Goal: Task Accomplishment & Management: Complete application form

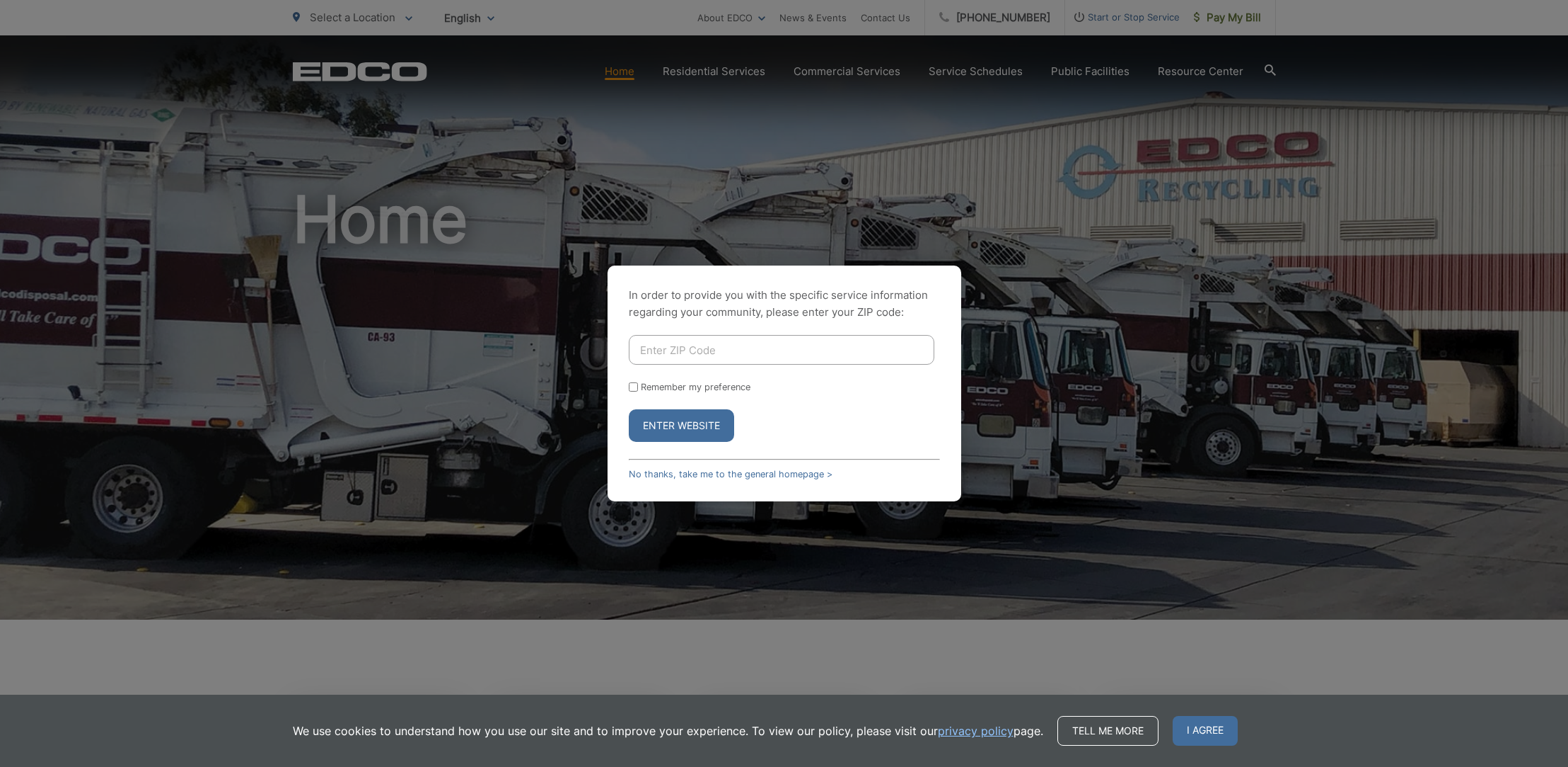
click at [649, 359] on input "Enter ZIP Code" at bounding box center [782, 350] width 306 height 30
type input "92024"
click at [629, 409] on button "Enter Website" at bounding box center [682, 425] width 106 height 32
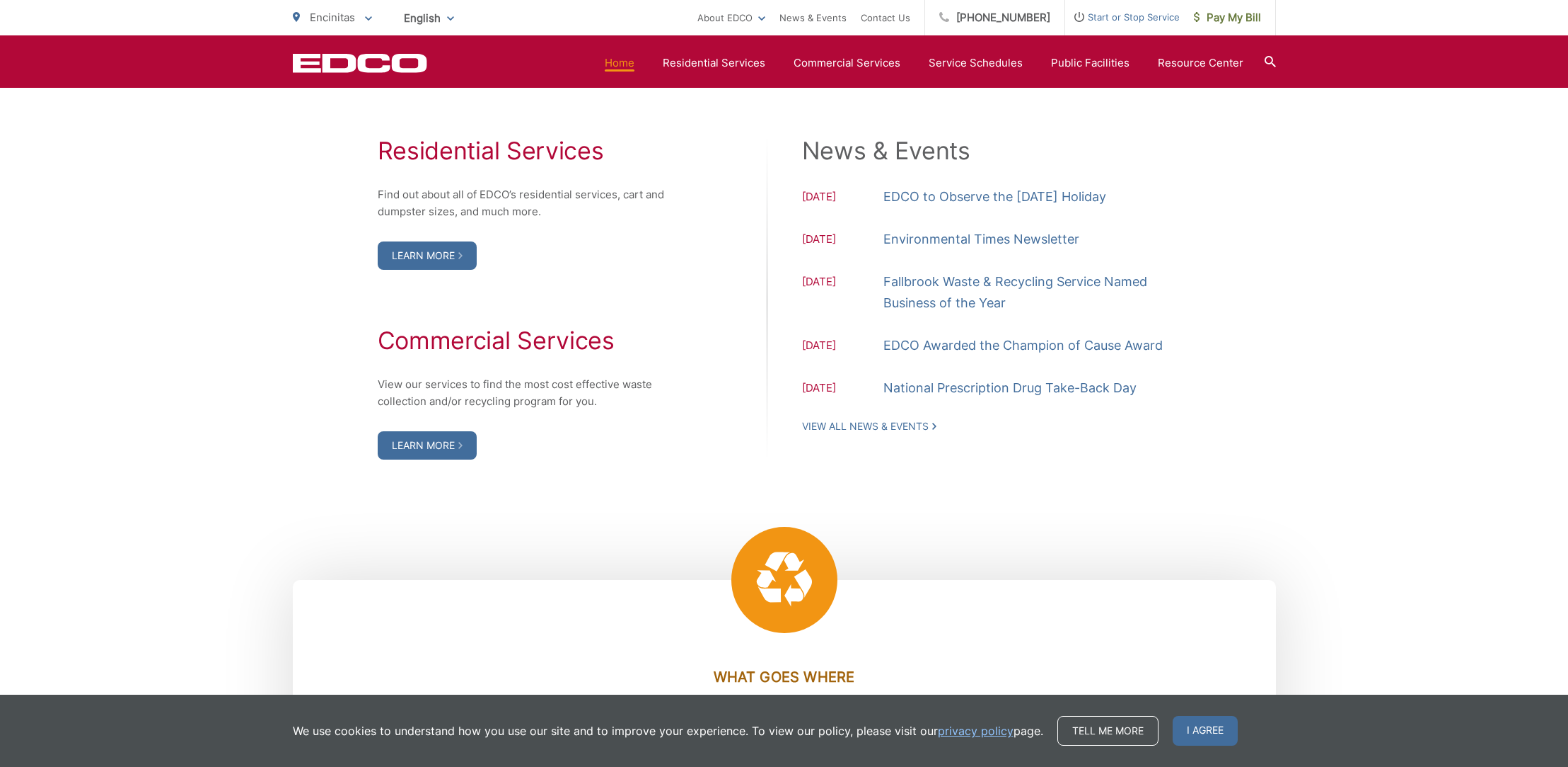
scroll to position [1436, 0]
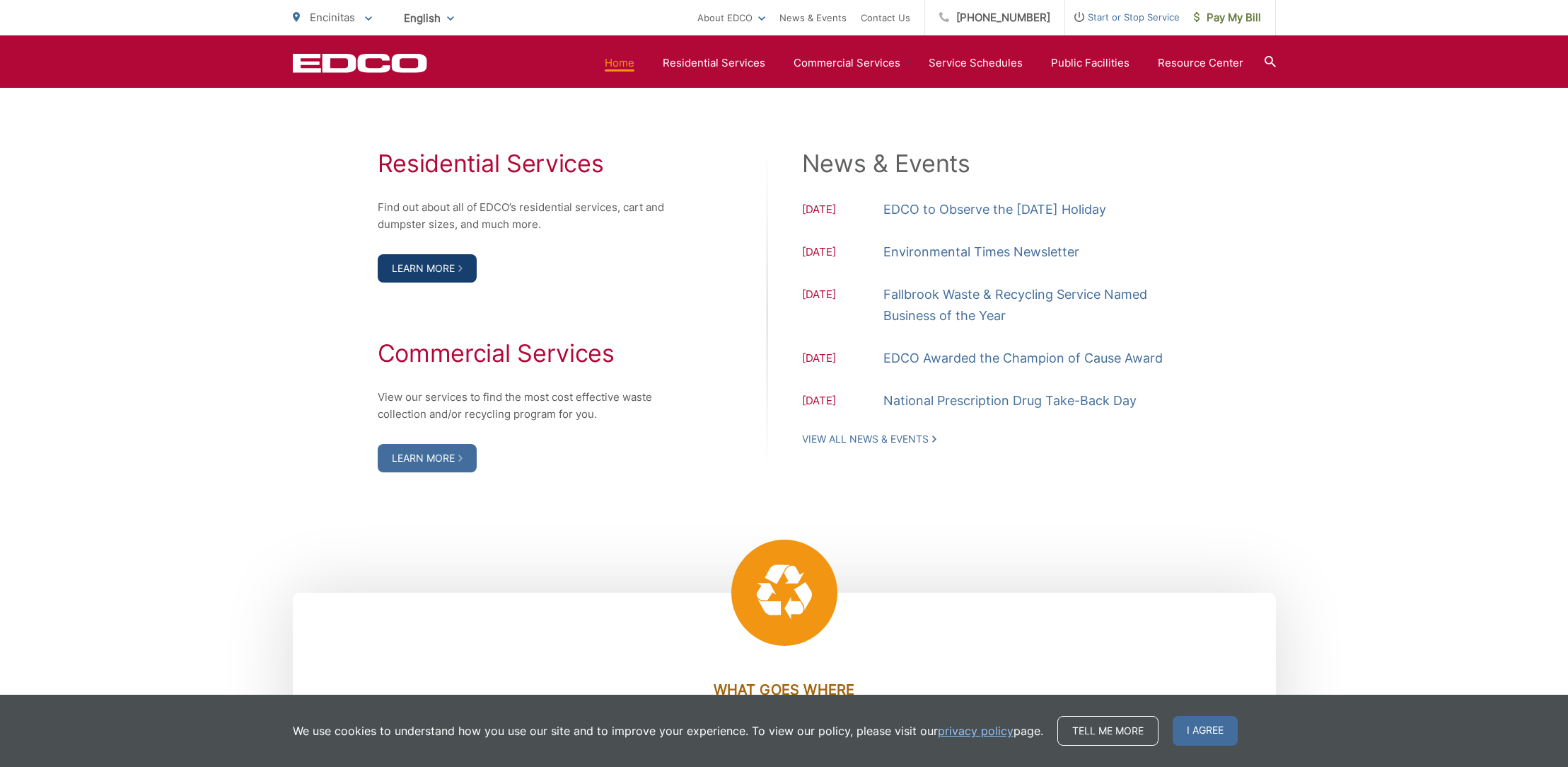
click at [438, 269] on link "Learn More" at bounding box center [427, 268] width 99 height 28
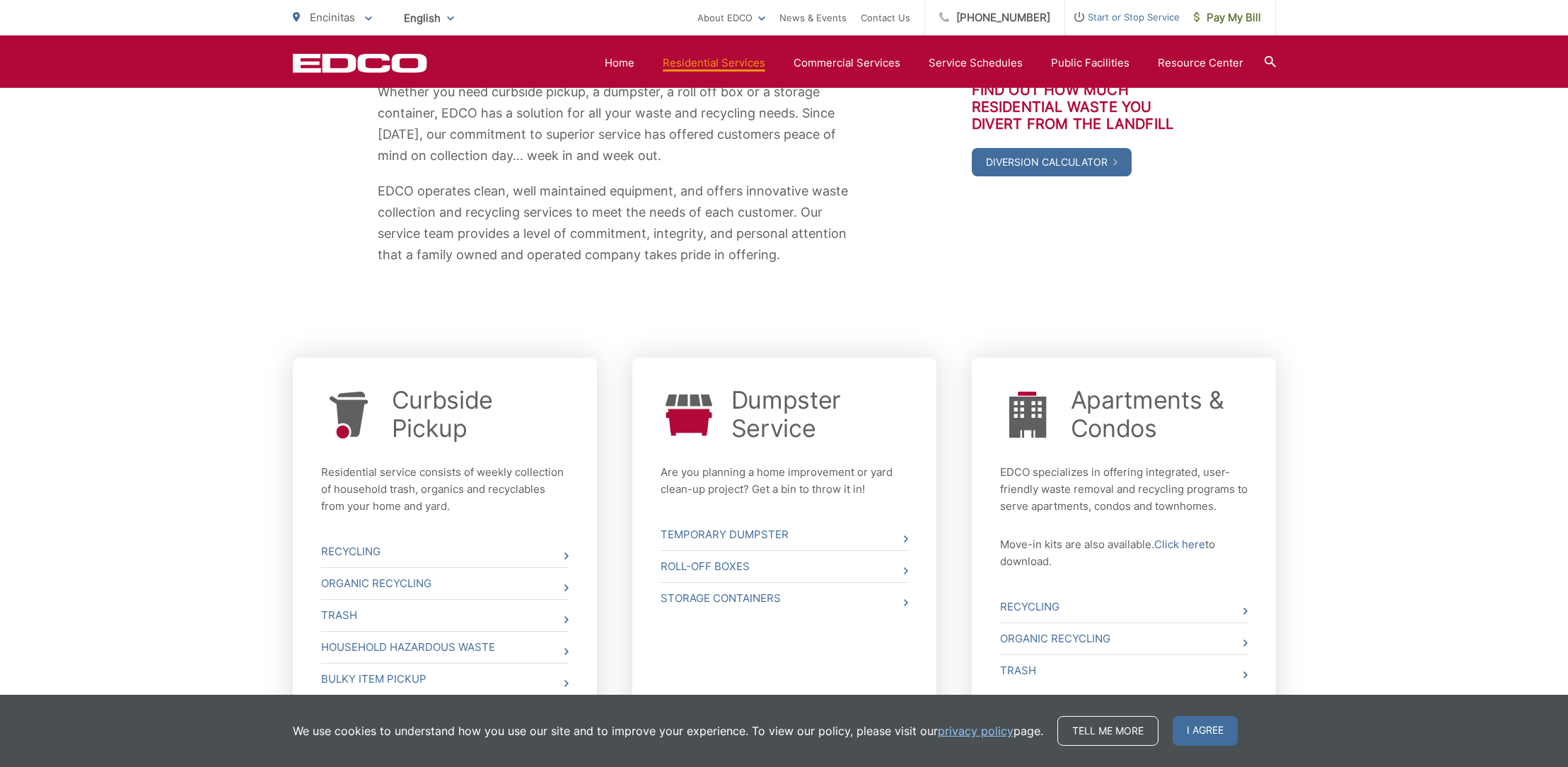
scroll to position [315, 0]
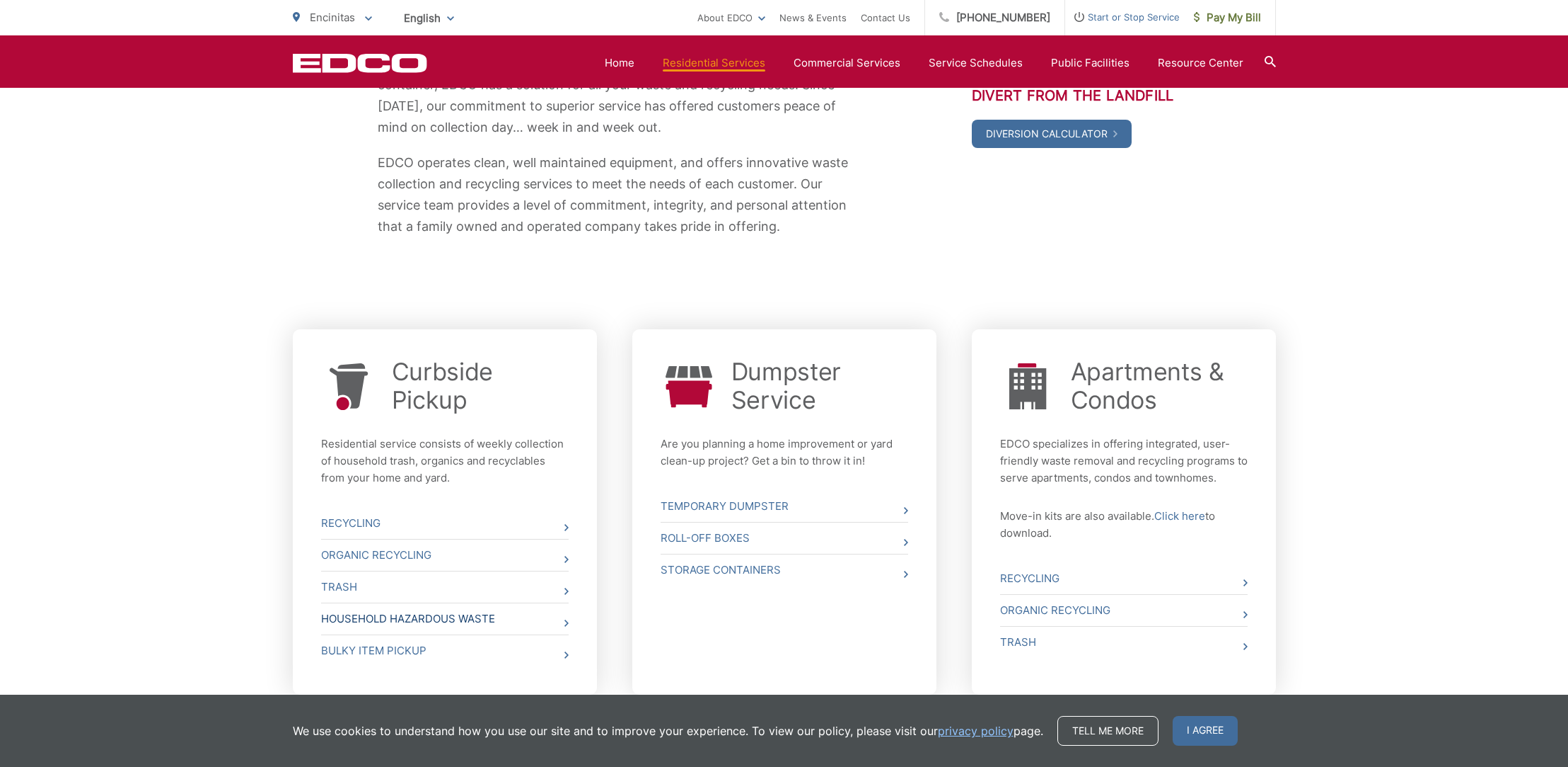
click at [565, 619] on icon at bounding box center [566, 623] width 4 height 7
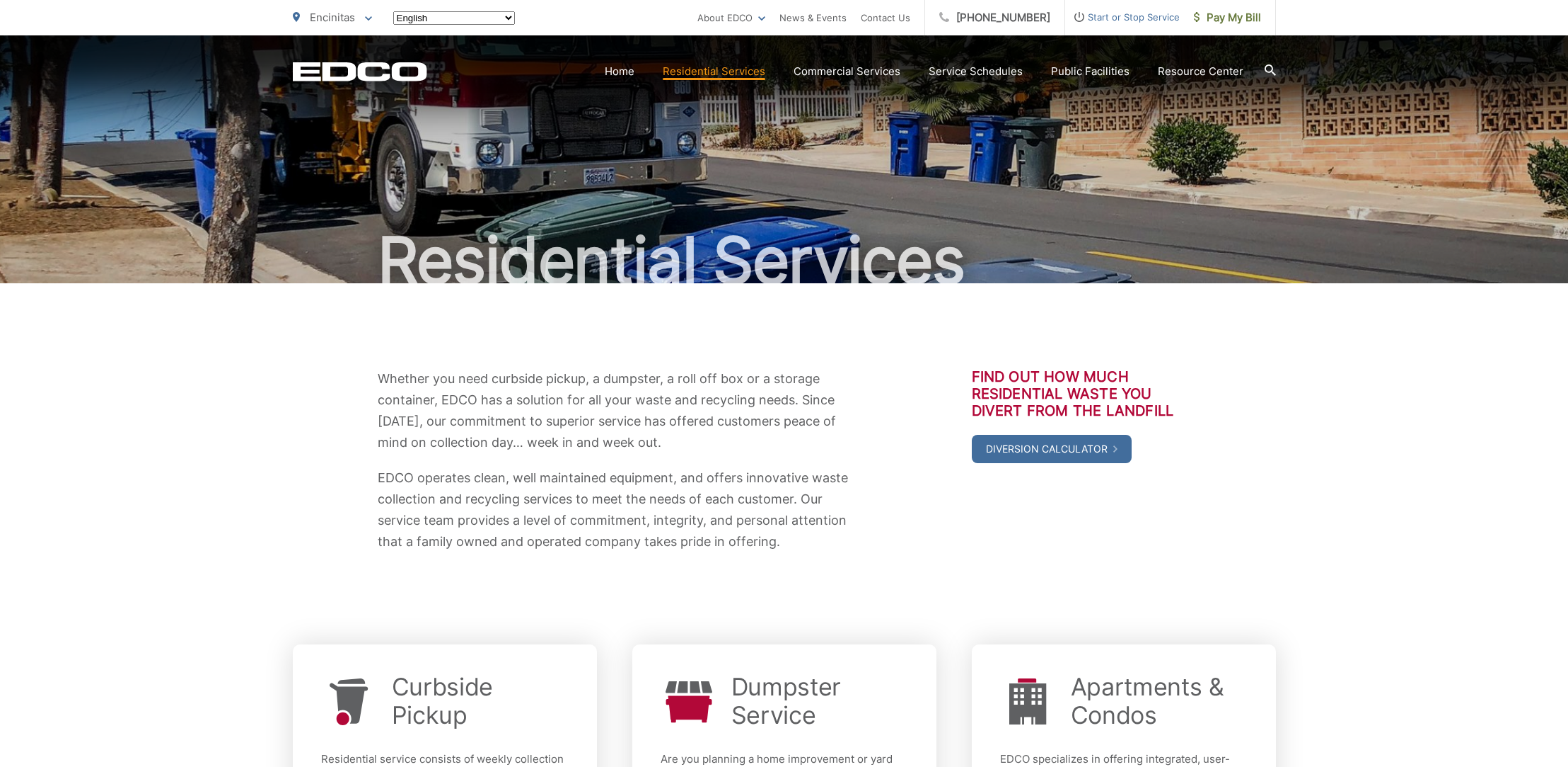
scroll to position [315, 0]
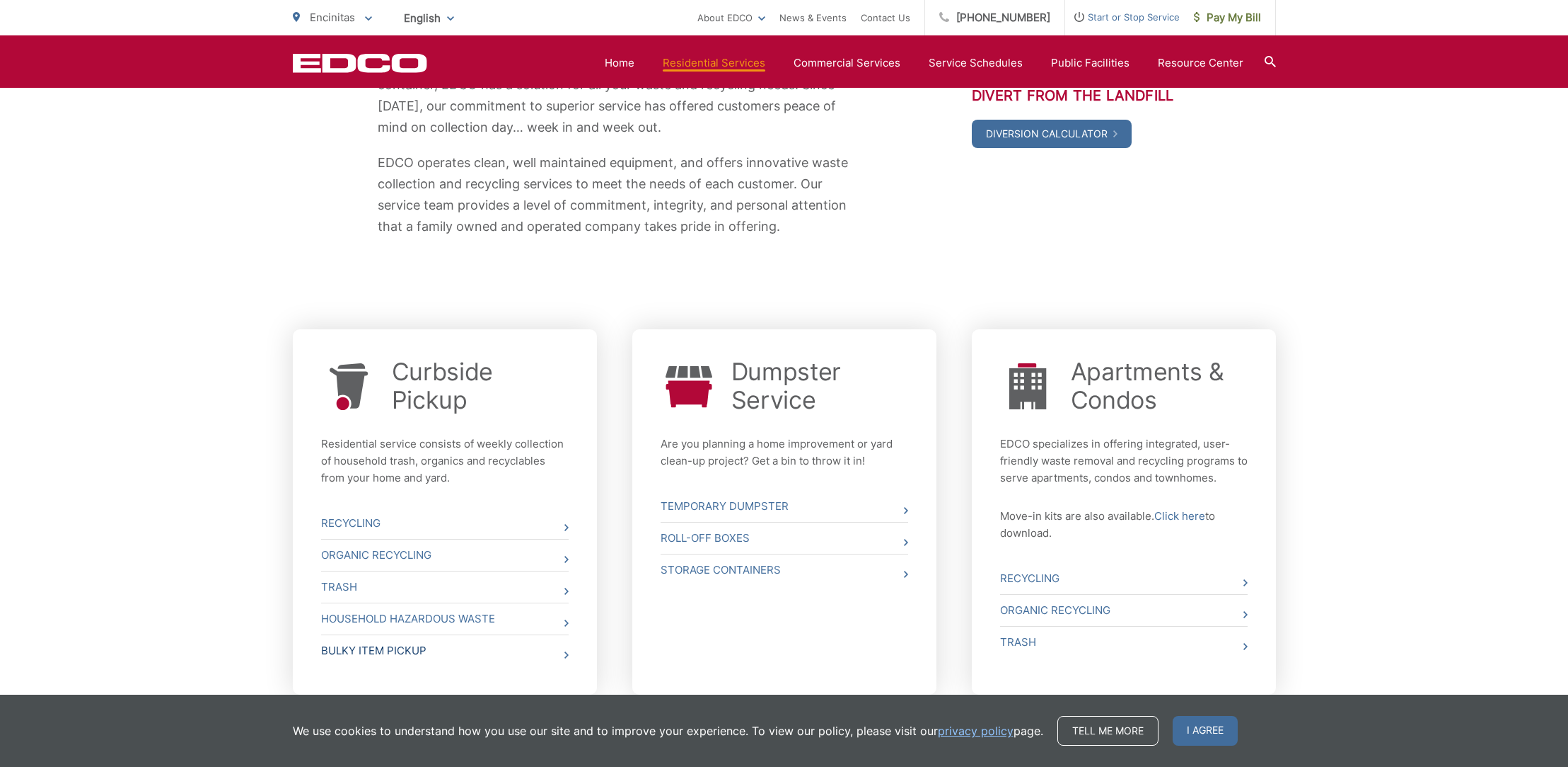
click at [565, 653] on icon at bounding box center [566, 655] width 4 height 7
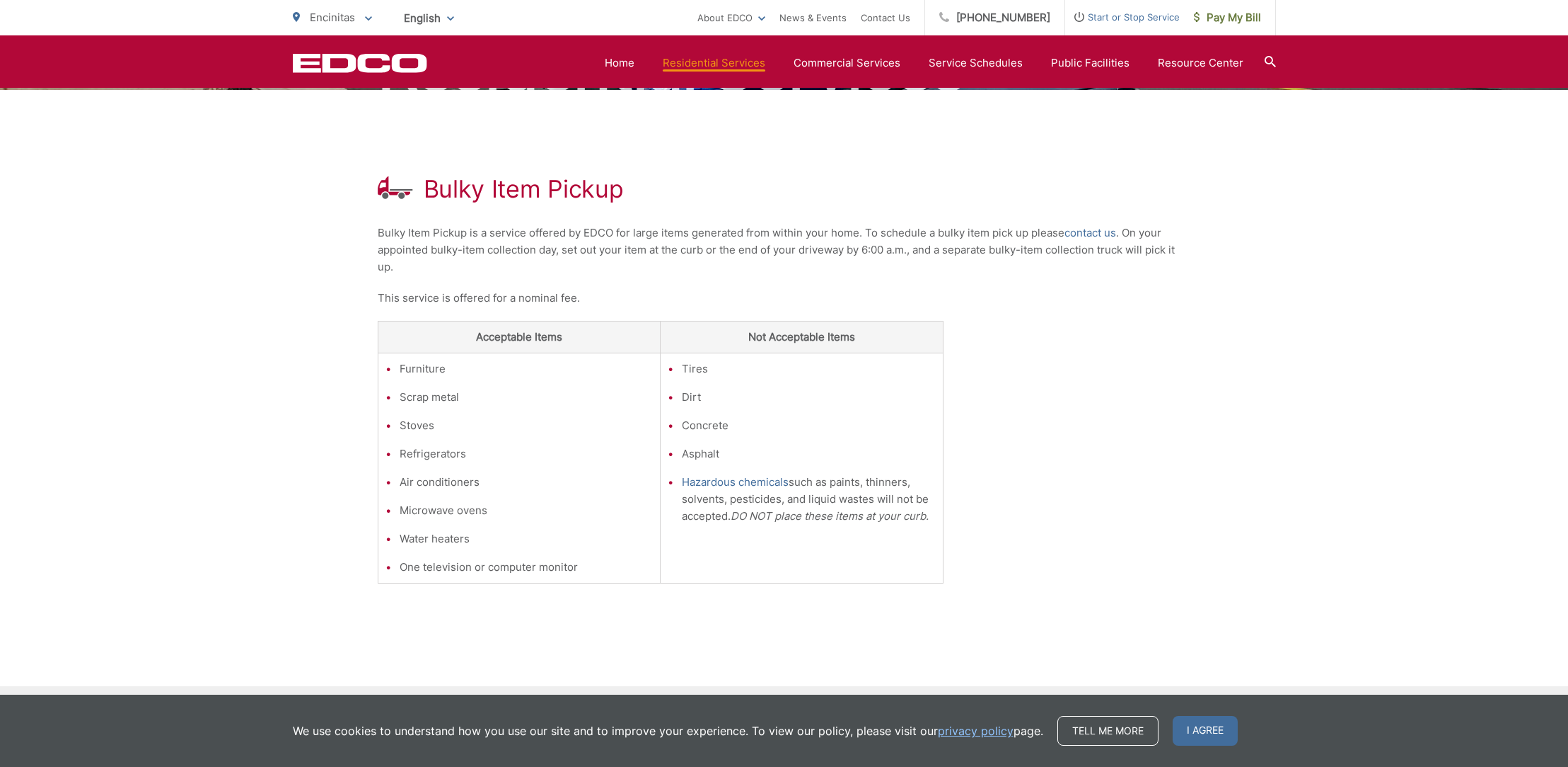
scroll to position [154, 0]
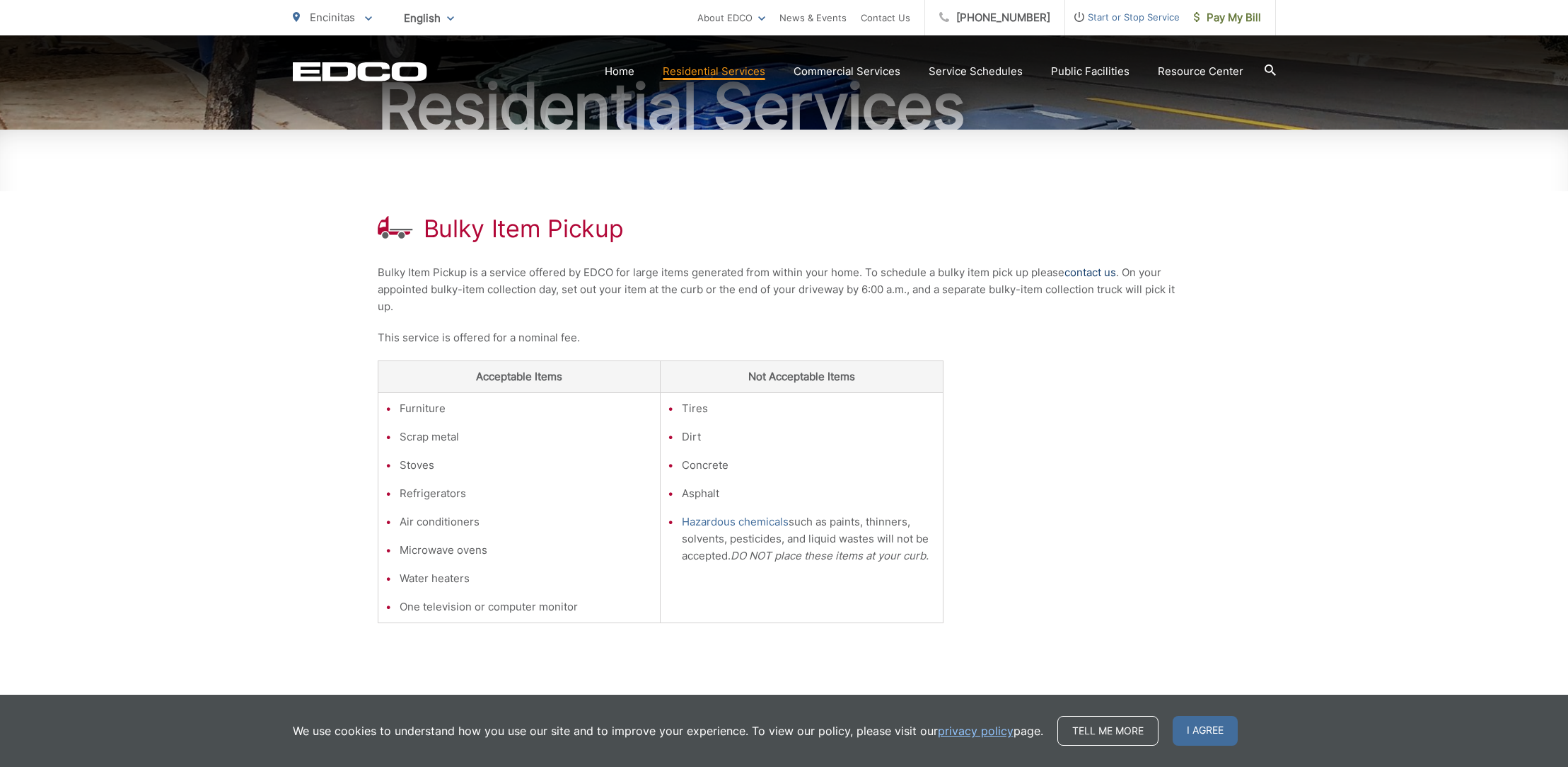
click at [1087, 269] on link "contact us" at bounding box center [1090, 272] width 52 height 17
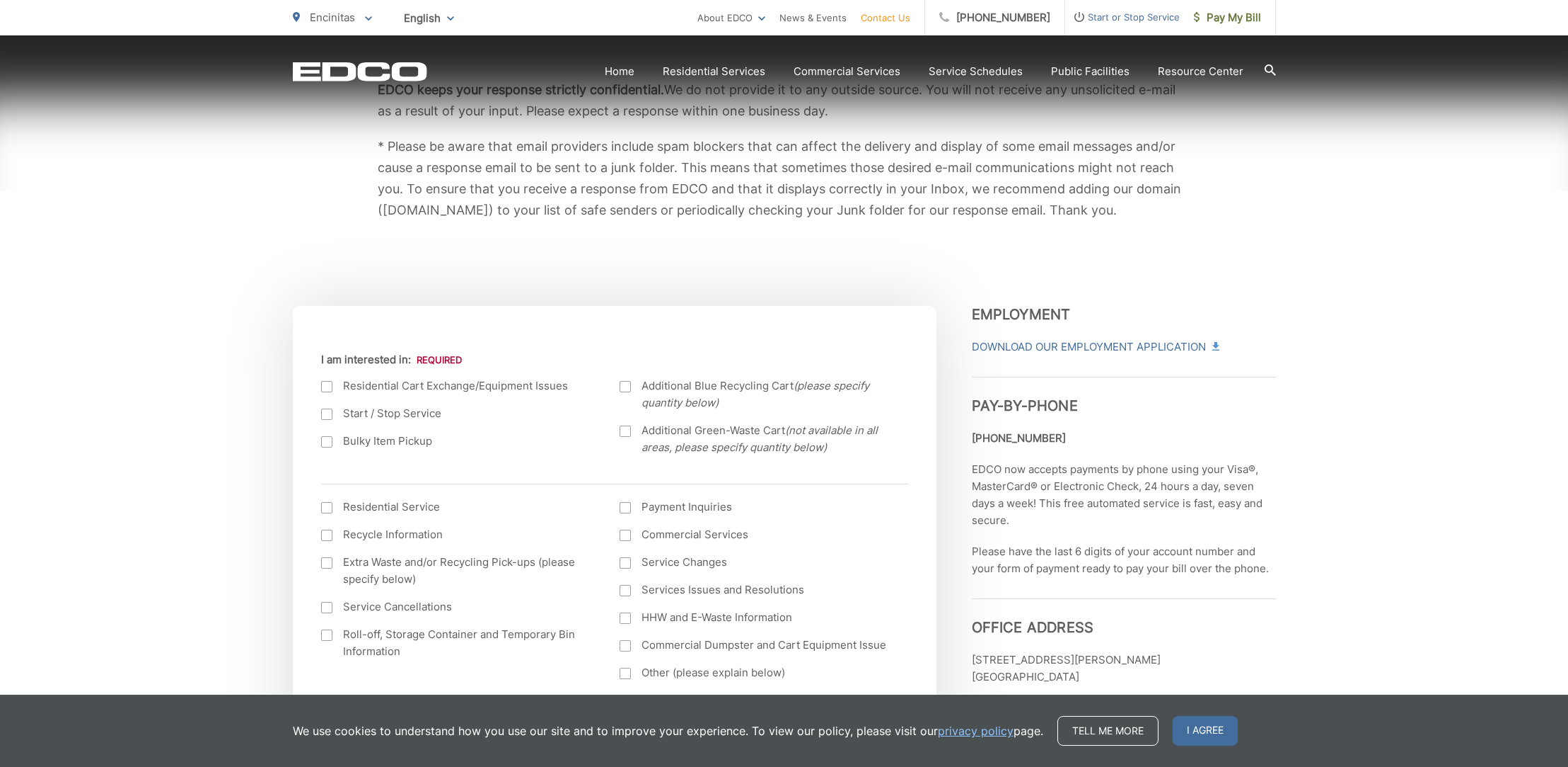
scroll to position [289, 0]
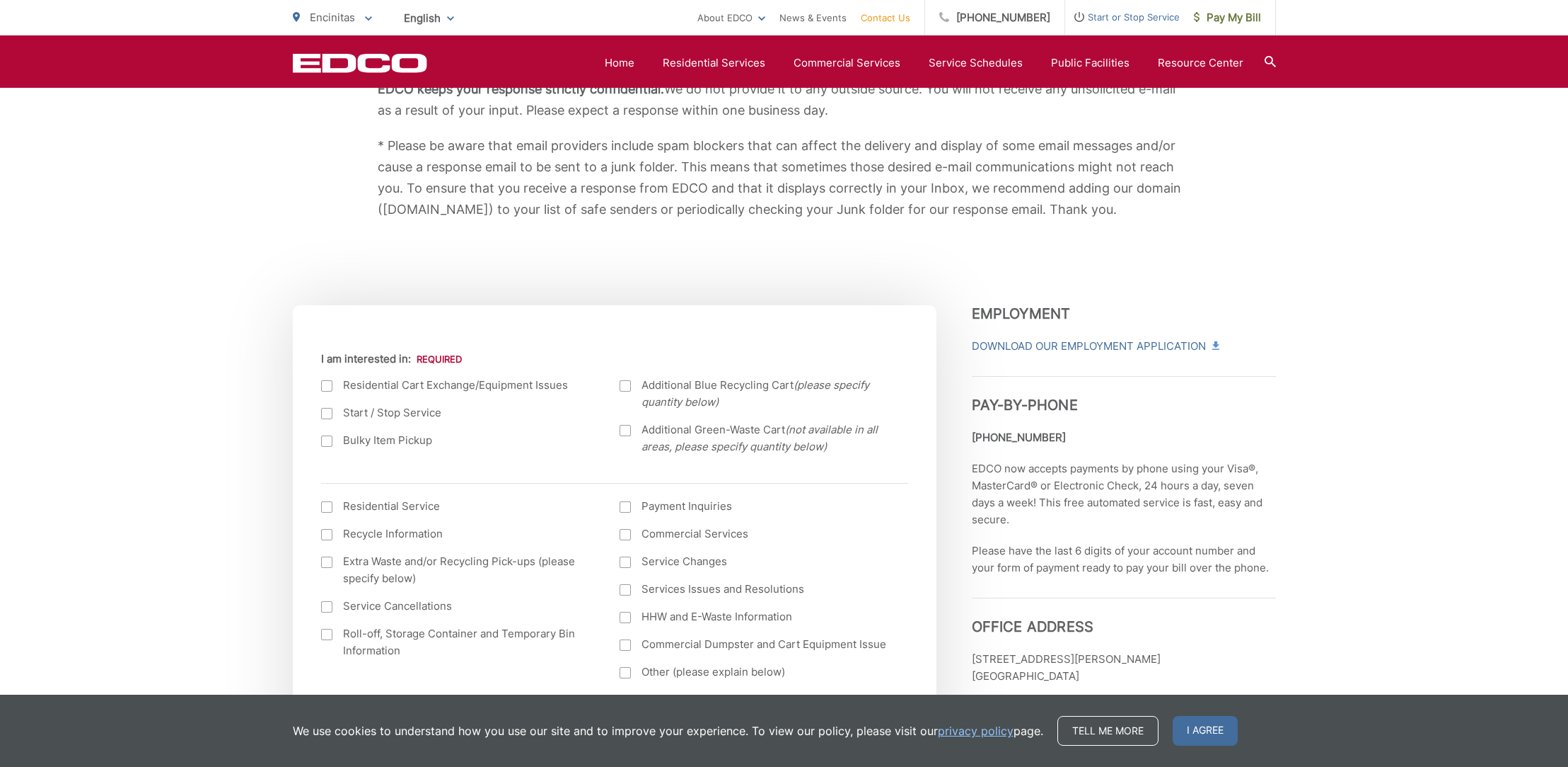
click at [330, 440] on div at bounding box center [326, 441] width 11 height 11
click at [0, 0] on input "Bulky Item Pickup" at bounding box center [0, 0] width 0 height 0
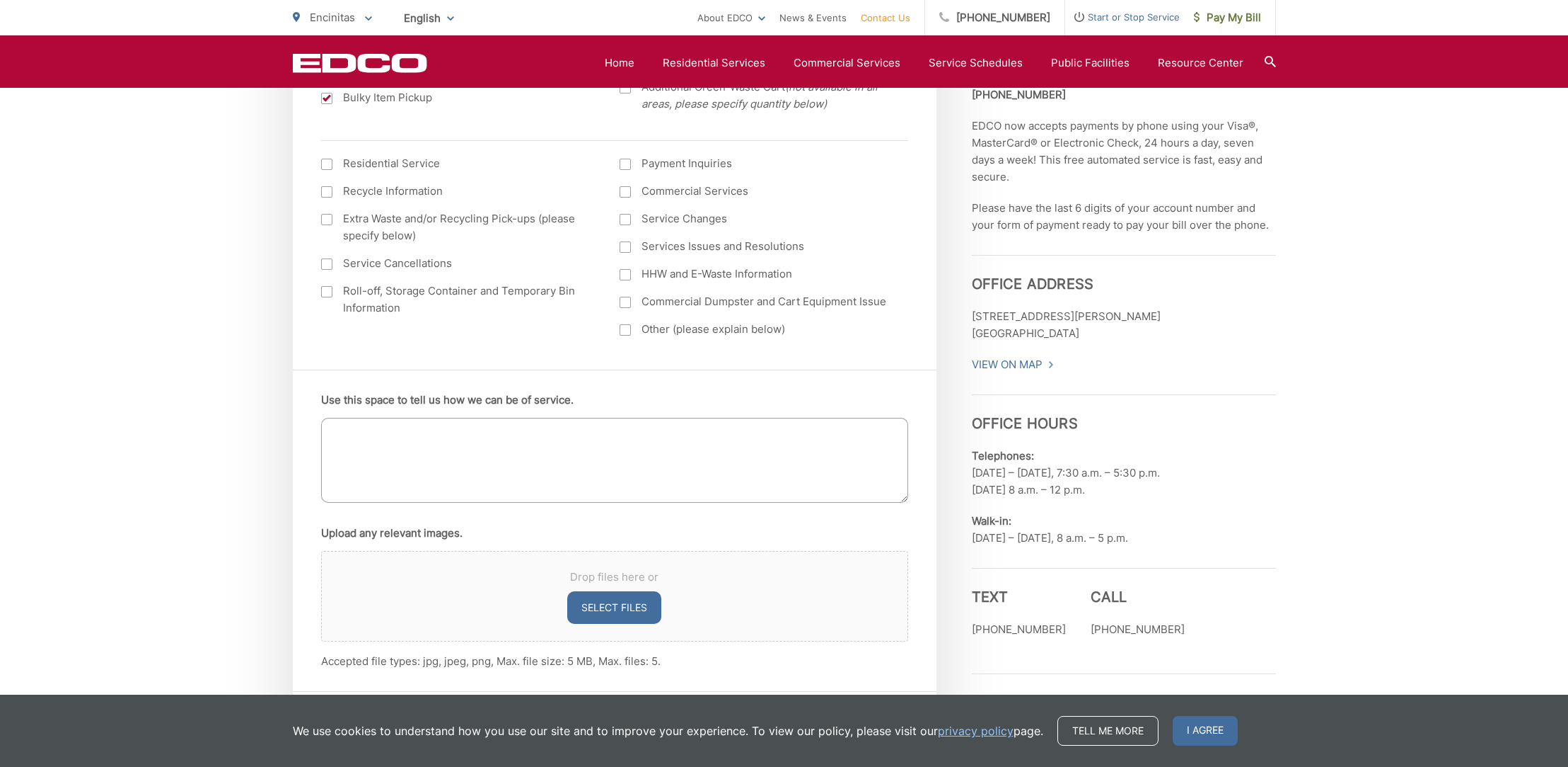
scroll to position [647, 0]
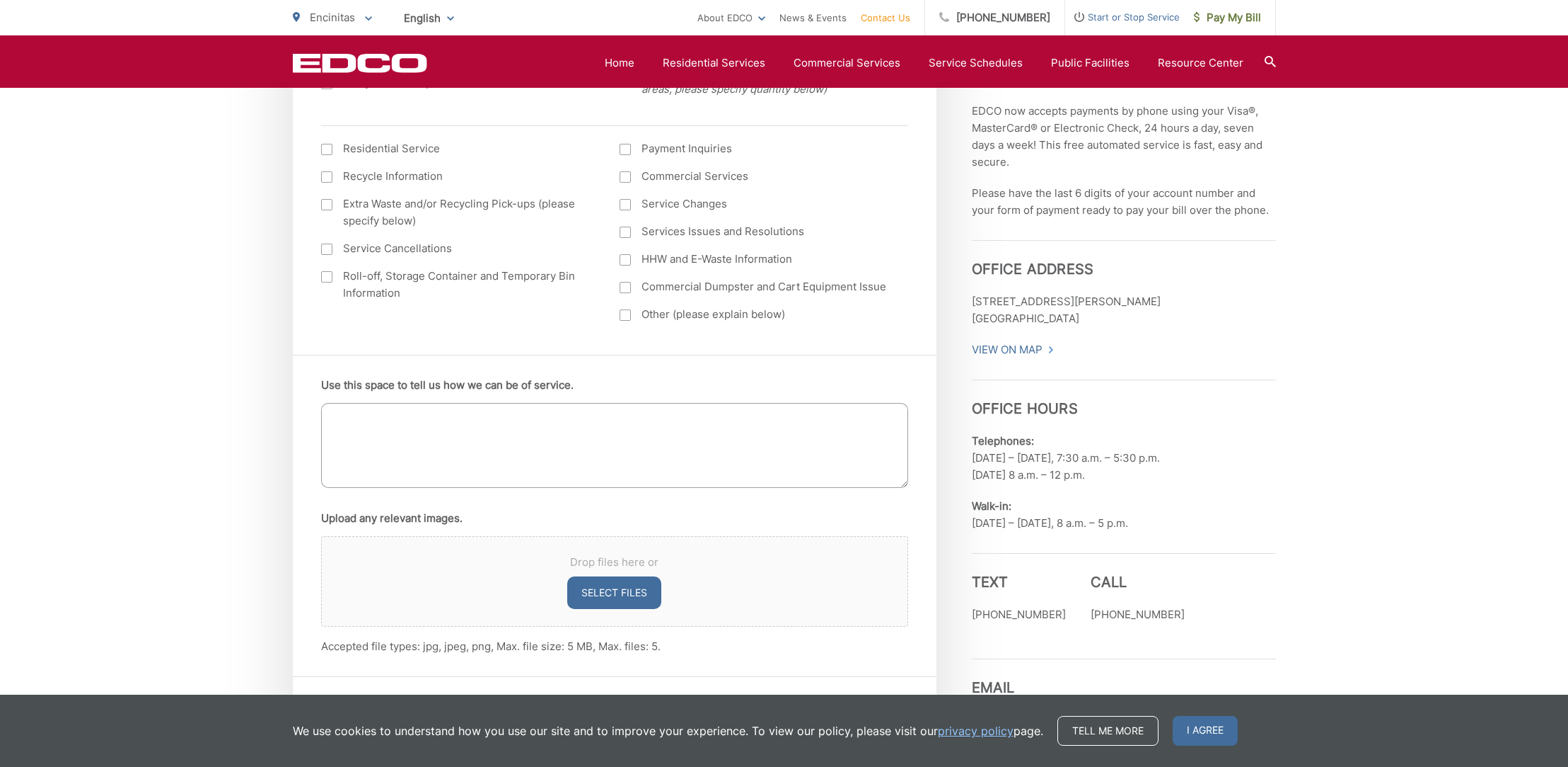
click at [364, 427] on textarea "Use this space to tell us how we can be of service." at bounding box center [614, 445] width 587 height 85
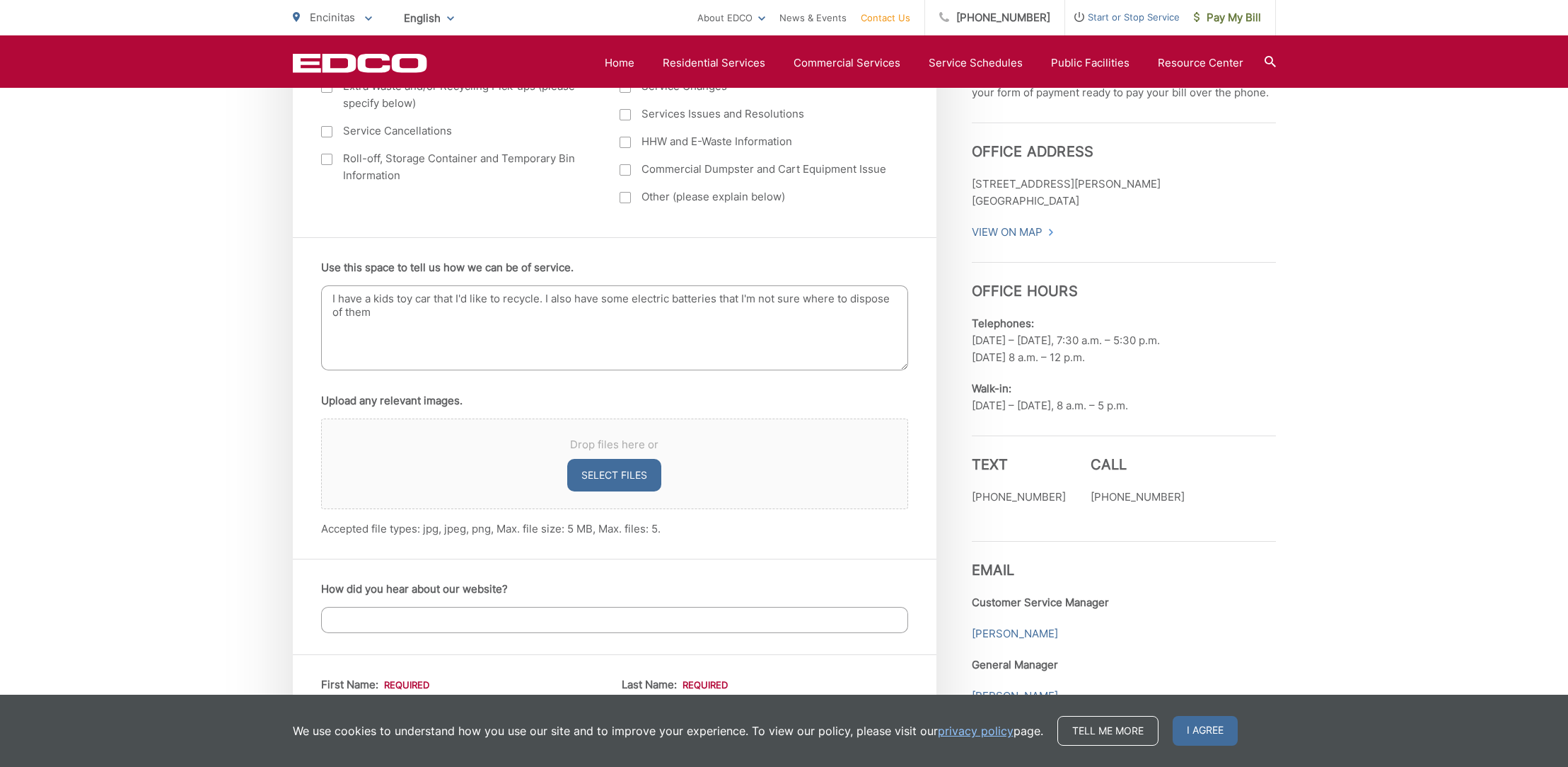
scroll to position [768, 0]
type textarea "I have a kids toy car that I'd like to recycle. I also have some electric batte…"
click at [615, 470] on button "Select files" at bounding box center [614, 471] width 94 height 32
type input "C:\fakepath\car.jpg"
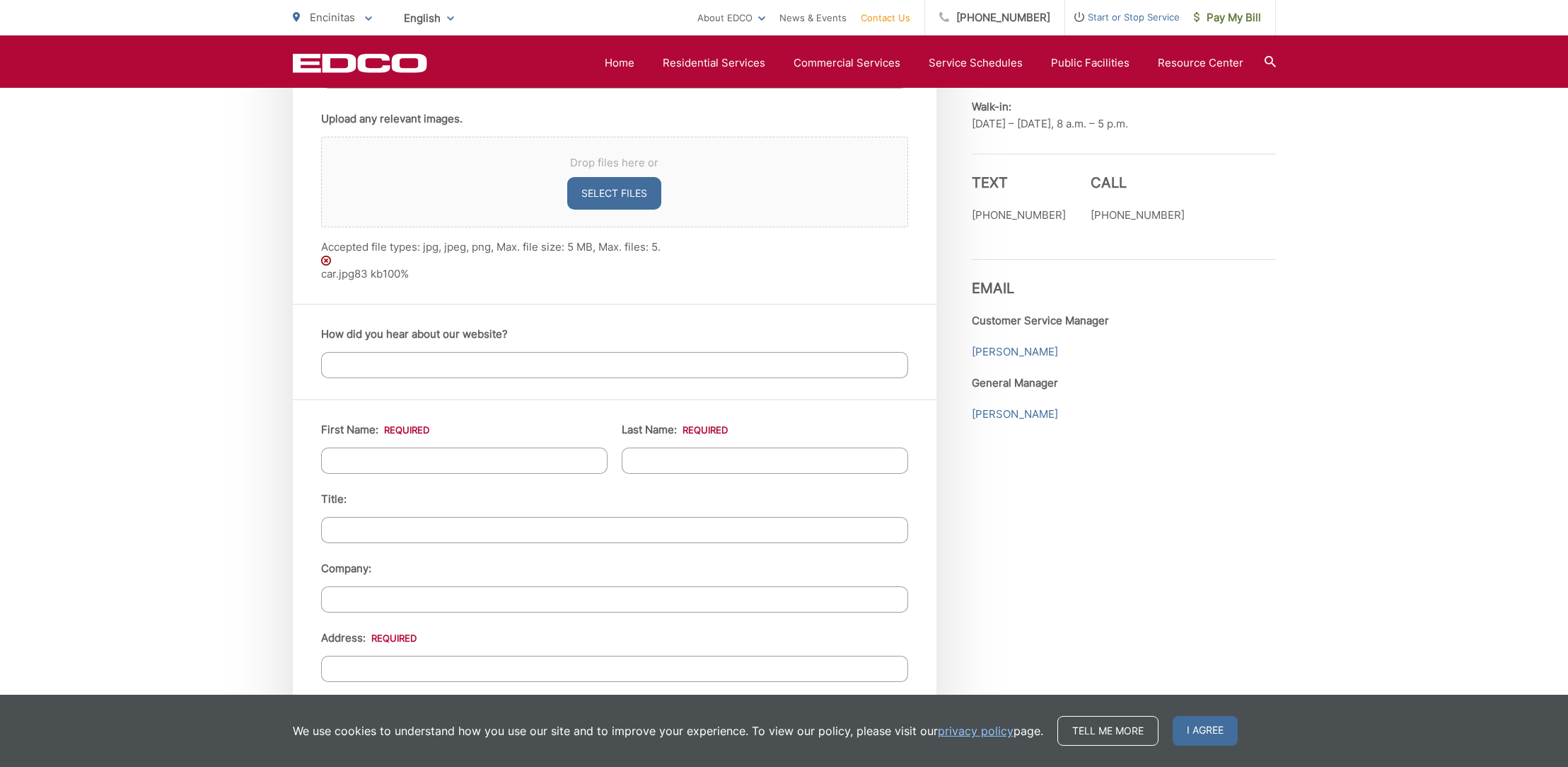
scroll to position [1049, 0]
click at [364, 460] on input "First Name: *" at bounding box center [464, 457] width 287 height 26
type input "Evan"
type input "Gibbs"
type input "1627 Tennis Match Way Encinitas, Gate Code 9500, Gate Code 9500"
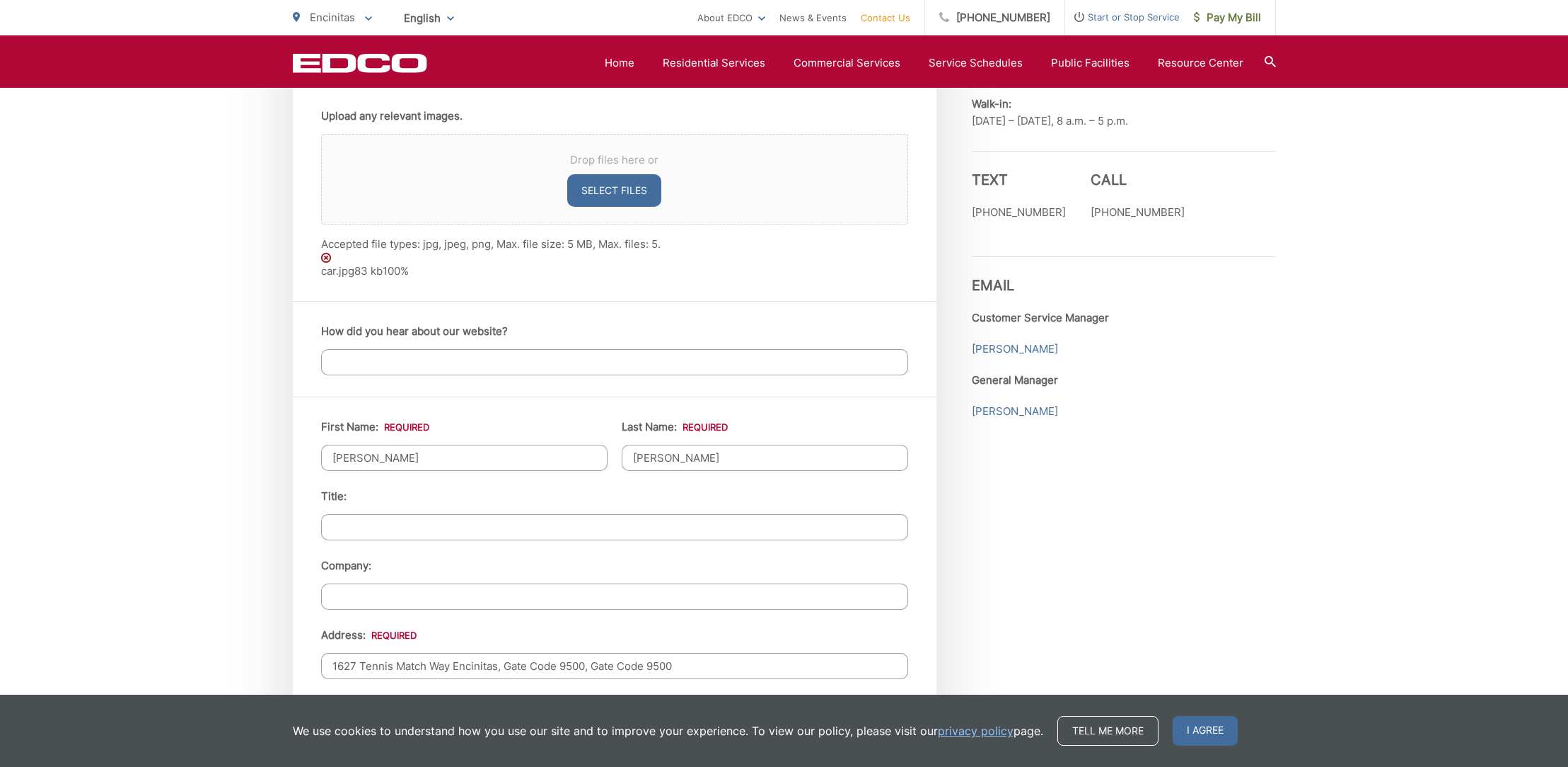
type input "Gate Code 9500"
type input "Encinitas"
type input "92024"
type input "7604737512"
type input "evang@callawaygolf.com"
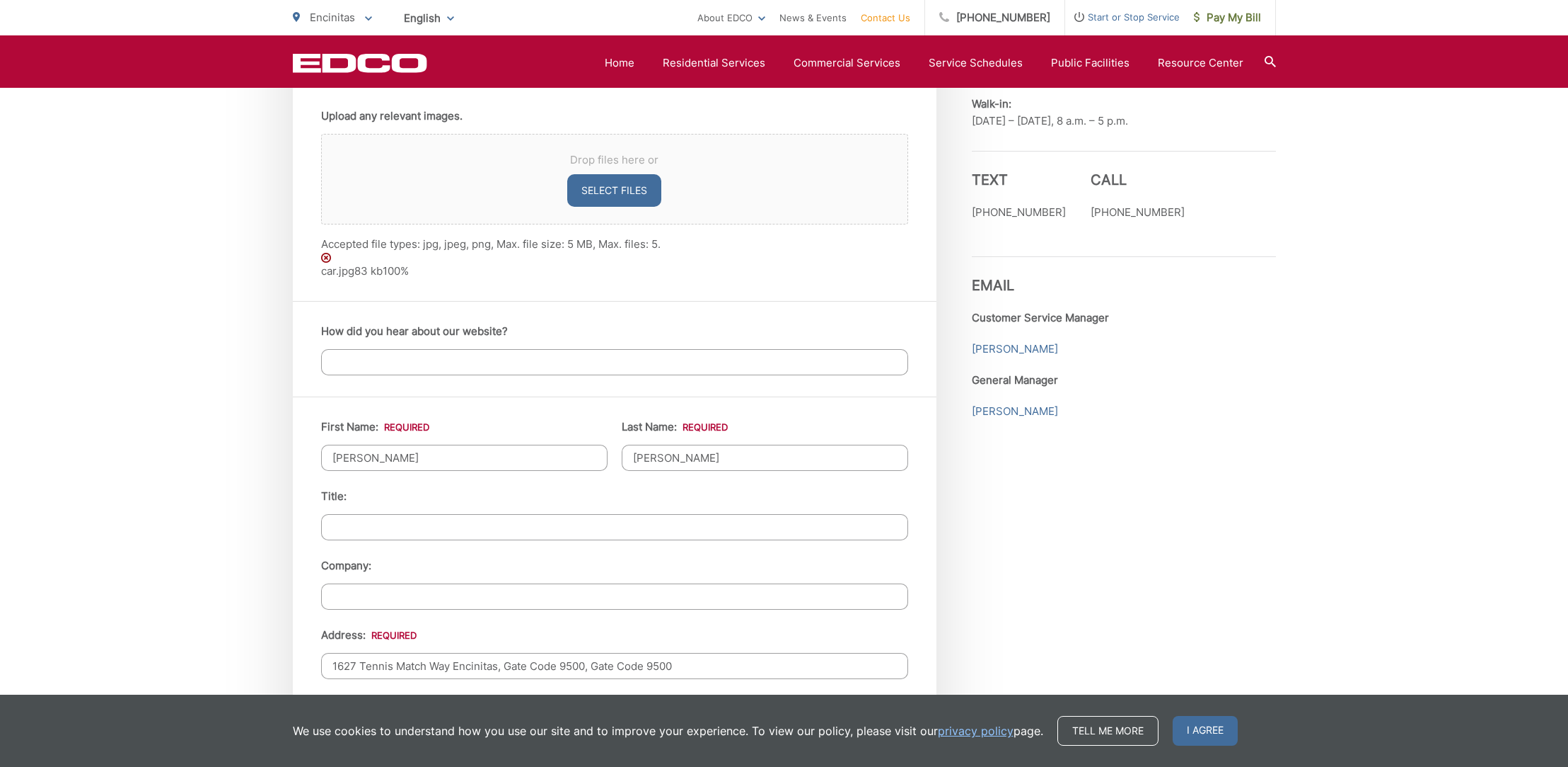
type input "evang@callawaygolf.com"
type input "(760) 473-7512"
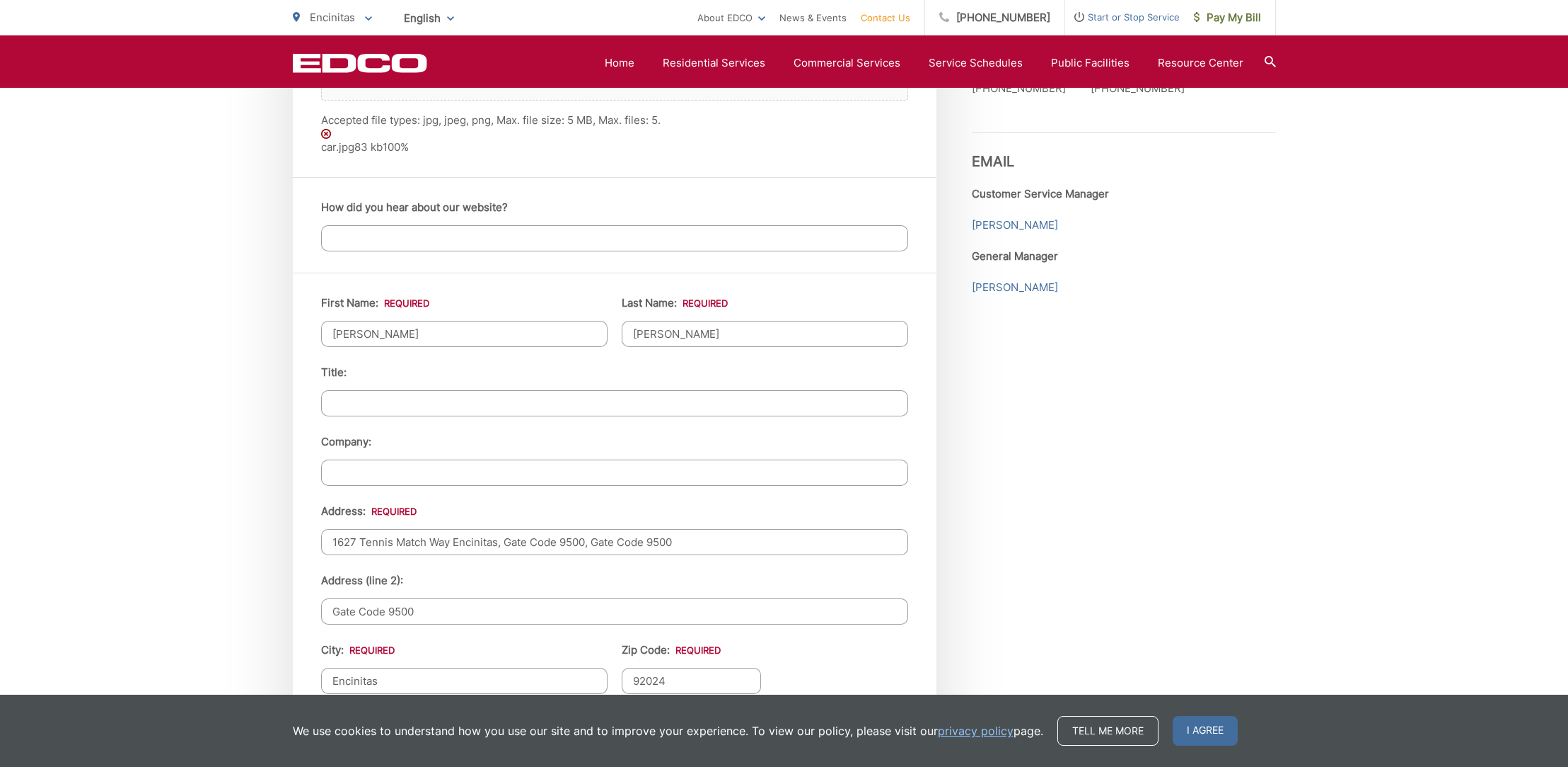
scroll to position [1181, 0]
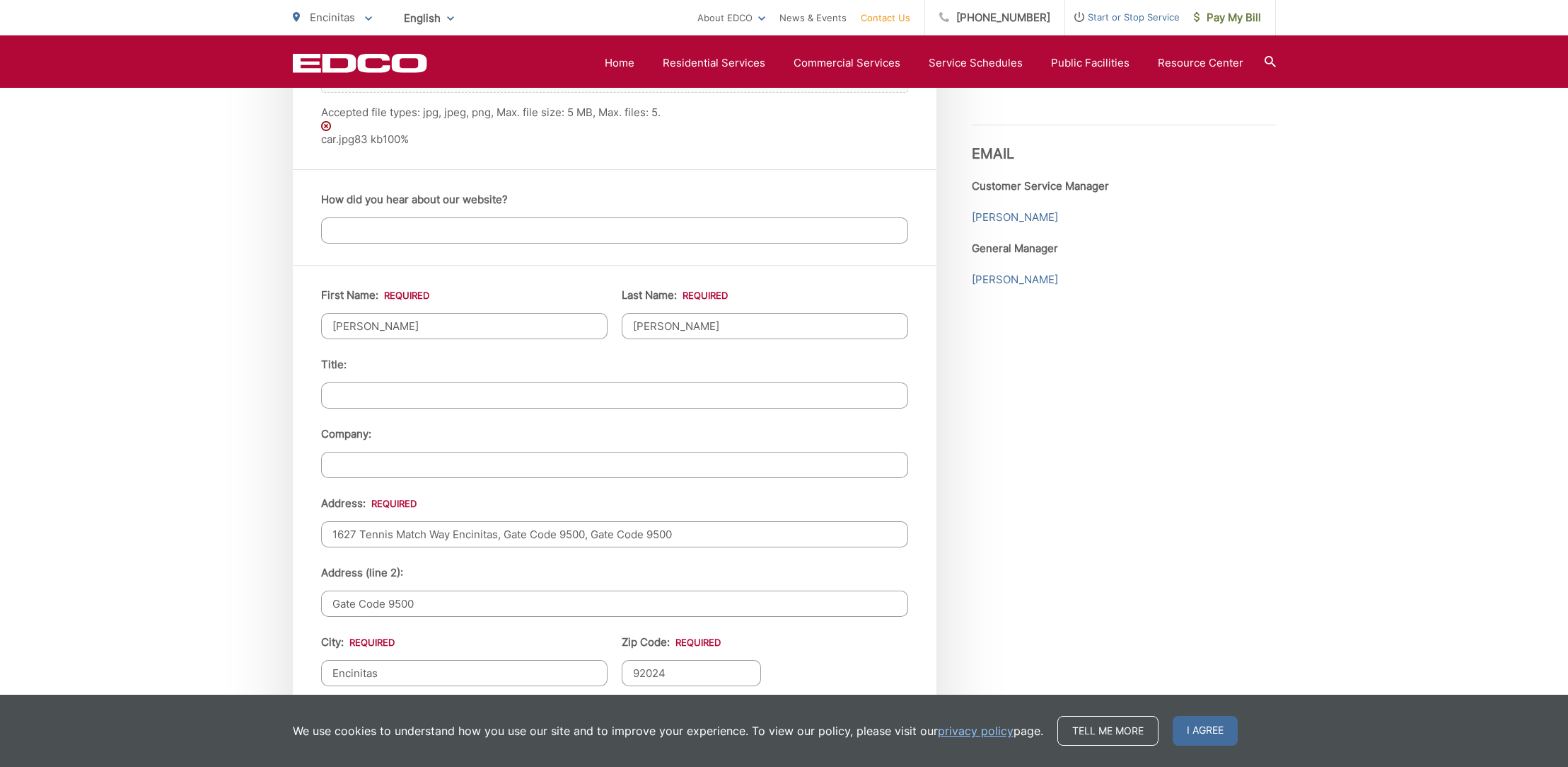
drag, startPoint x: 689, startPoint y: 531, endPoint x: 453, endPoint y: 531, distance: 236.0
click at [453, 531] on input "1627 Tennis Match Way Encinitas, Gate Code 9500, Gate Code 9500" at bounding box center [614, 534] width 587 height 26
type input "1627 Tennis Match Way"
click at [222, 532] on div "EDCO keeps your response strictly confidential. We do not provide it to any out…" at bounding box center [784, 206] width 1568 height 2208
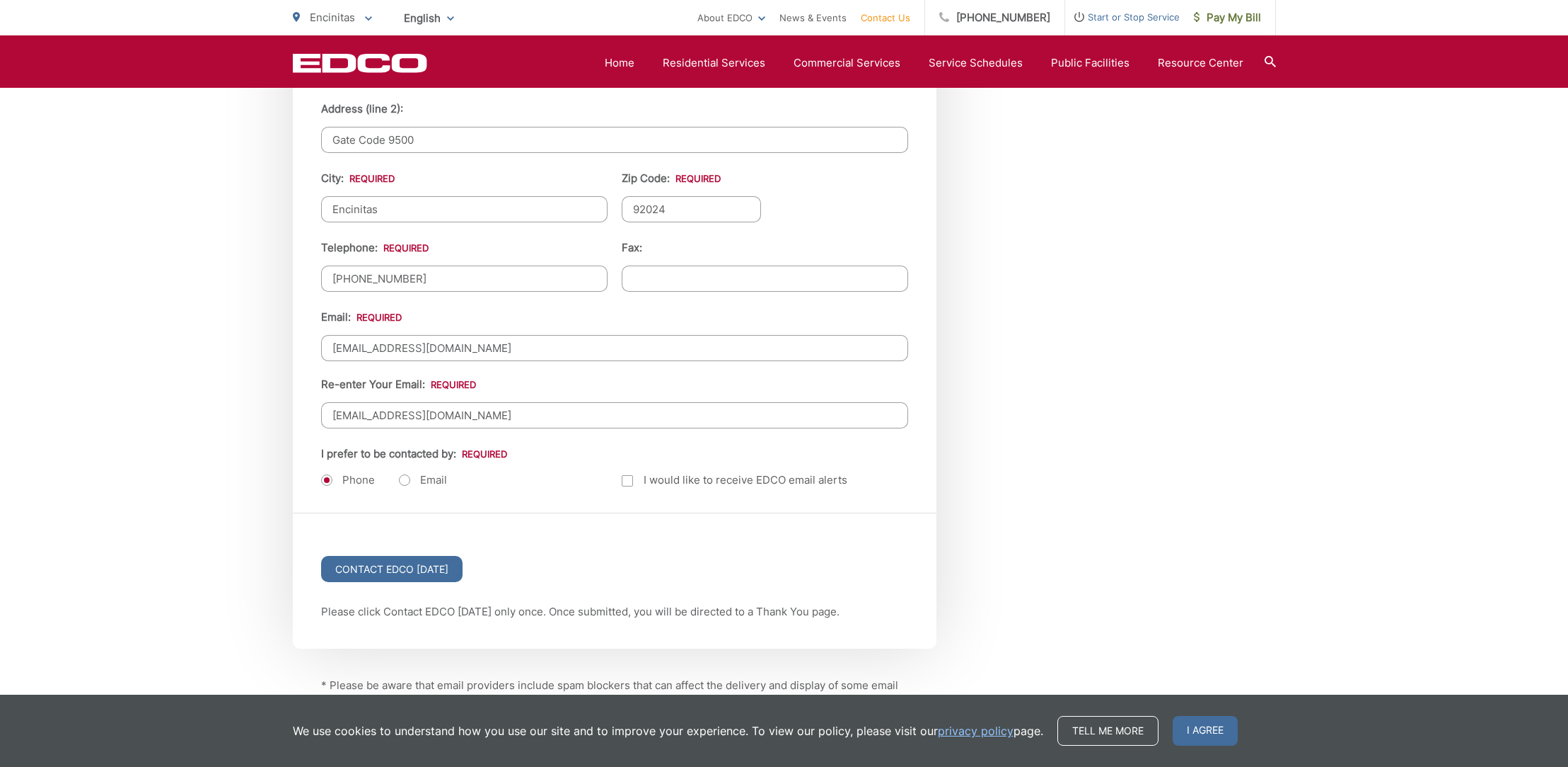
scroll to position [1647, 0]
click at [407, 477] on label "Email" at bounding box center [422, 477] width 48 height 14
radio input "true"
click at [327, 474] on label "Phone" at bounding box center [348, 477] width 54 height 14
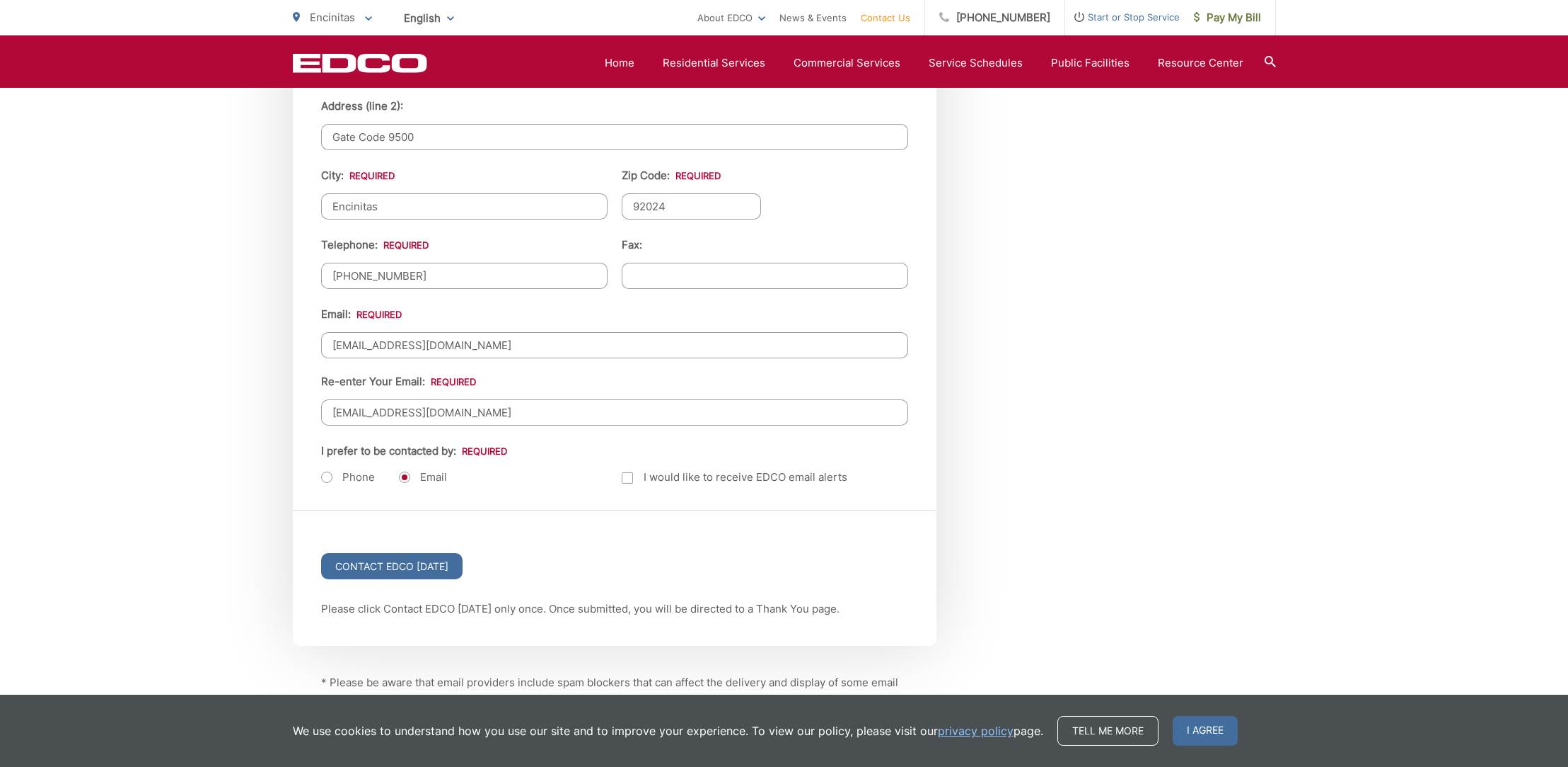
radio input "true"
click at [394, 567] on input "Contact EDCO Today" at bounding box center [392, 566] width 142 height 26
